Goal: Browse casually

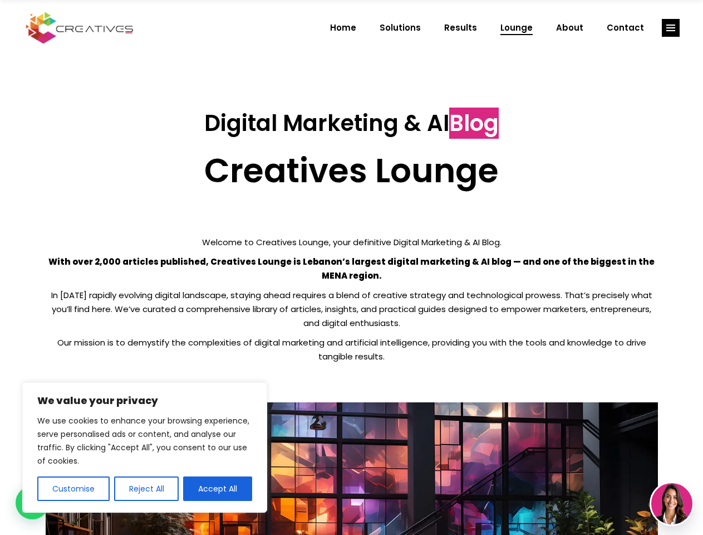
click at [351, 267] on p "With over 2,000 articles published, Creatives Lounge is Lebanon’s largest digit…" at bounding box center [352, 268] width 613 height 28
click at [73, 488] on button "Customise" at bounding box center [73, 488] width 72 height 25
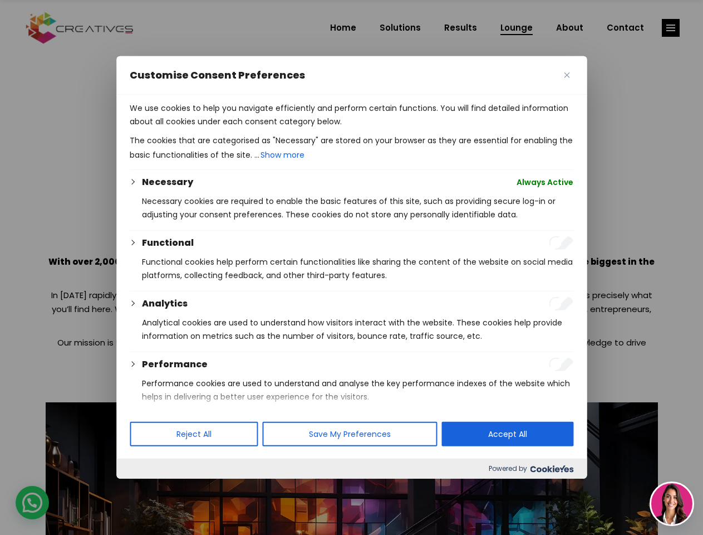
click at [146, 488] on div at bounding box center [351, 267] width 703 height 535
click at [671, 28] on div at bounding box center [351, 267] width 703 height 535
click at [672, 503] on img at bounding box center [672, 503] width 41 height 41
